Goal: Task Accomplishment & Management: Use online tool/utility

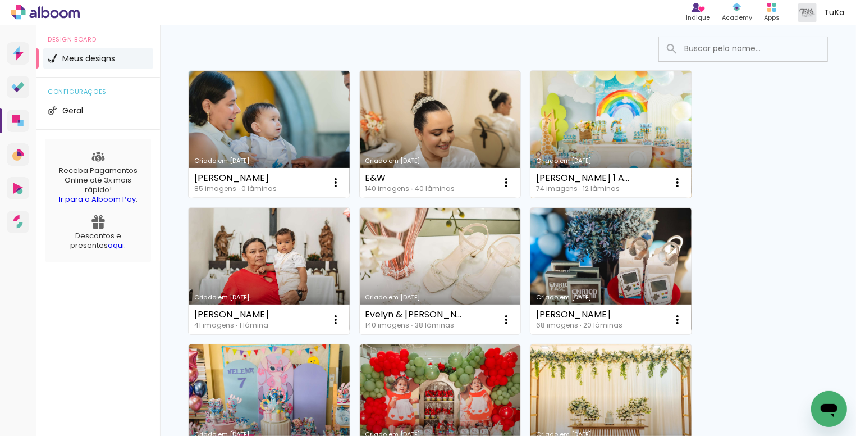
scroll to position [150, 0]
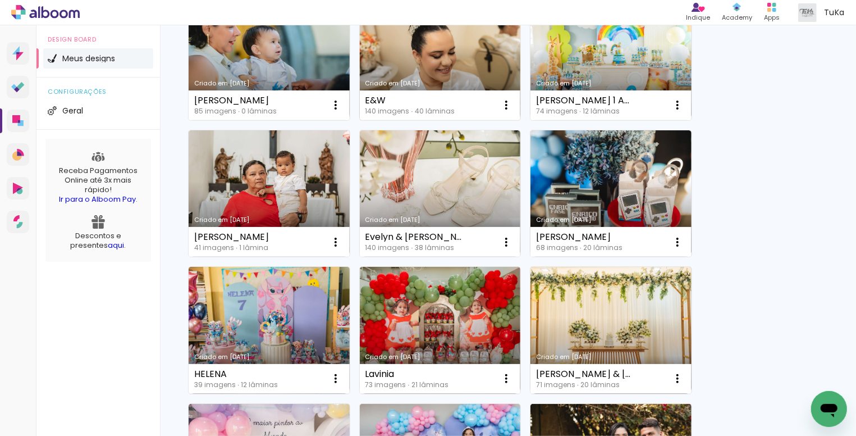
click at [466, 80] on div "Criado em [DATE]" at bounding box center [441, 83] width 150 height 6
